Goal: Task Accomplishment & Management: Manage account settings

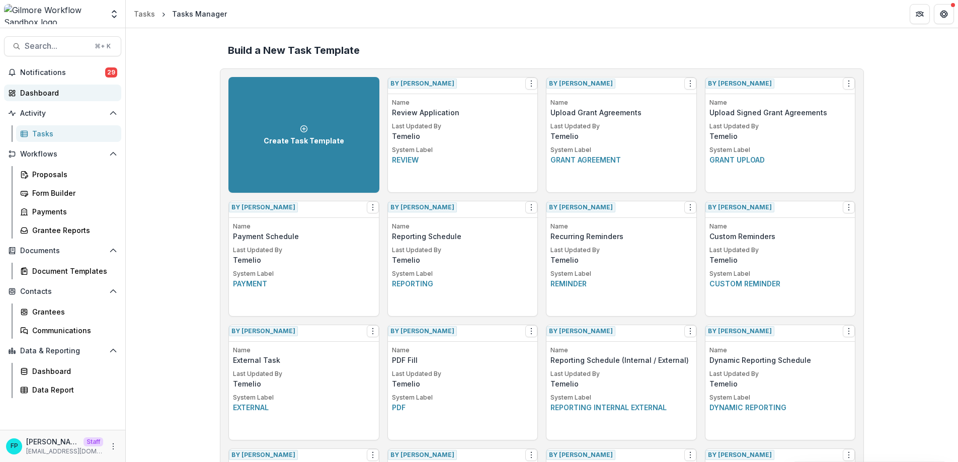
click at [62, 93] on div "Dashboard" at bounding box center [66, 93] width 93 height 11
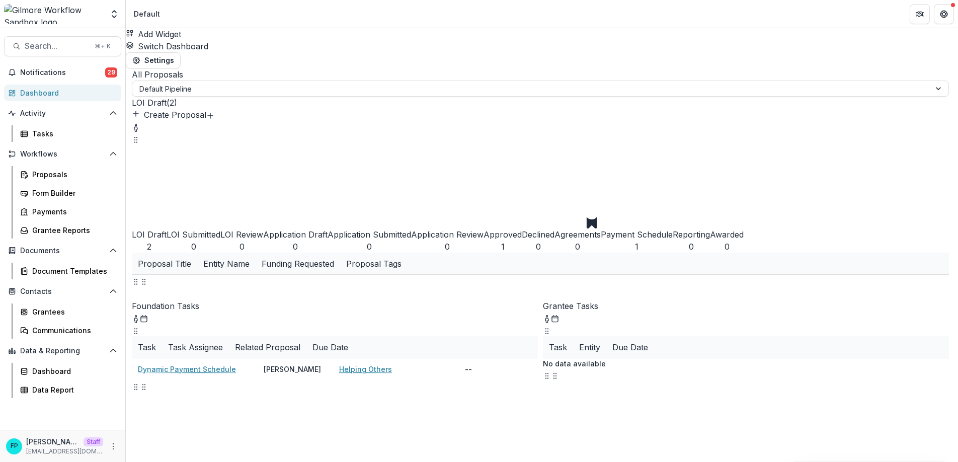
drag, startPoint x: 545, startPoint y: 26, endPoint x: 619, endPoint y: 1, distance: 78.0
click at [545, 26] on header "Default" at bounding box center [542, 14] width 833 height 28
click at [110, 446] on icon "More" at bounding box center [113, 446] width 8 height 8
click at [189, 426] on link "User Settings" at bounding box center [180, 425] width 108 height 17
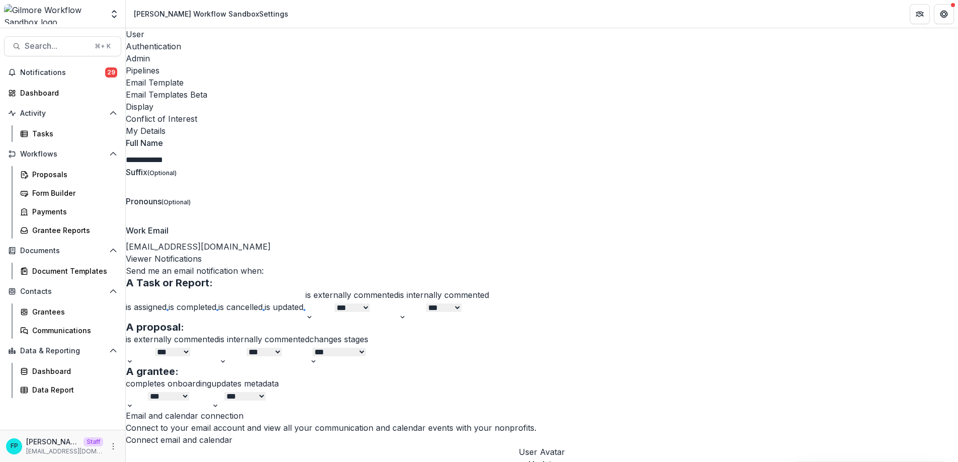
click at [391, 89] on div "Email Templates Beta" at bounding box center [542, 95] width 833 height 12
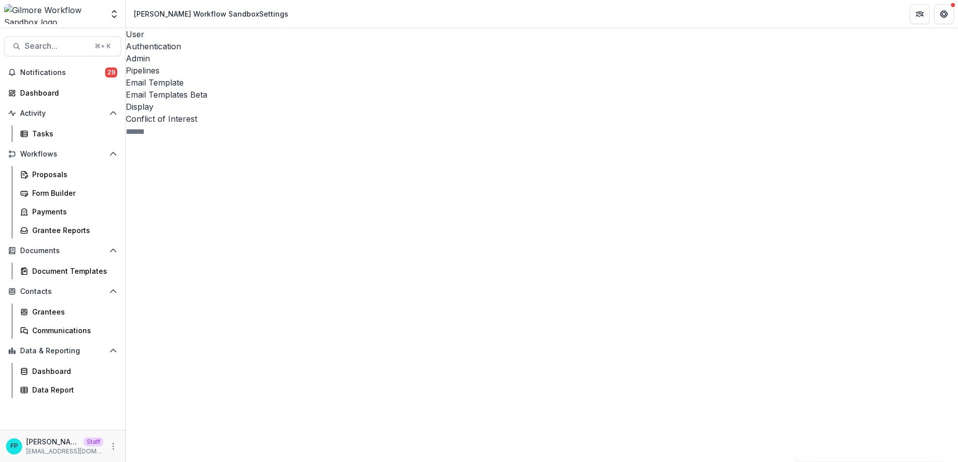
click at [214, 146] on span "Task 22" at bounding box center [213, 333] width 175 height 375
click at [146, 387] on line at bounding box center [213, 387] width 141 height 0
